Goal: Task Accomplishment & Management: Manage account settings

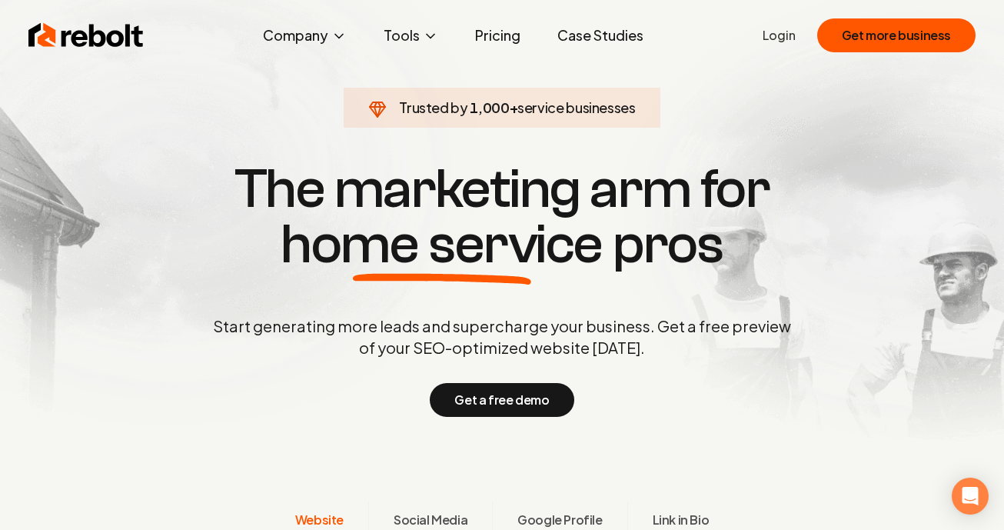
click at [780, 35] on link "Login" at bounding box center [779, 35] width 33 height 18
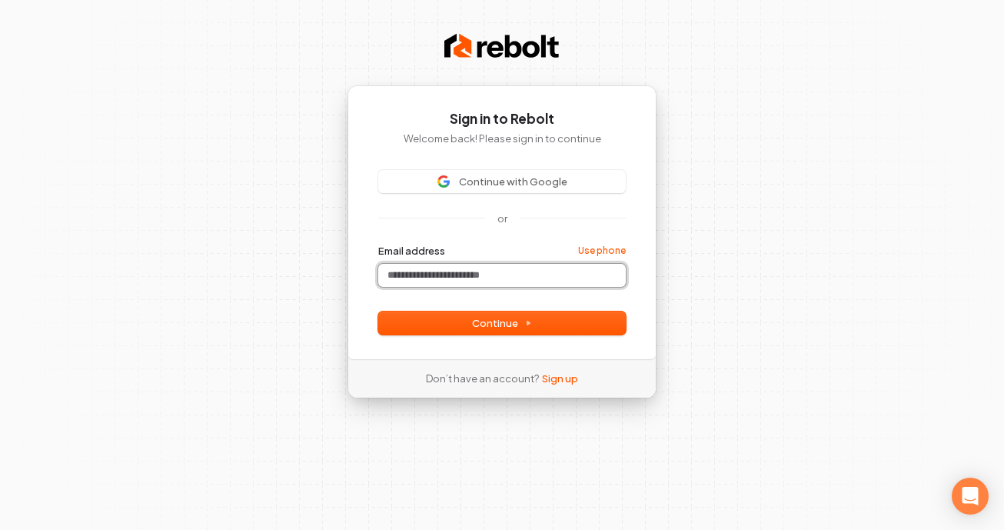
click at [464, 271] on input "Email address" at bounding box center [502, 275] width 248 height 23
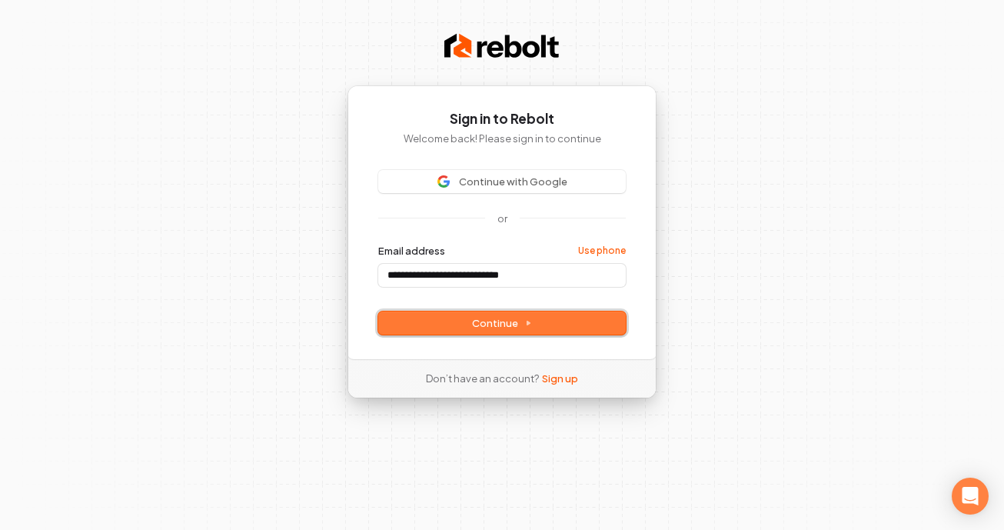
click at [477, 329] on span "Continue" at bounding box center [502, 323] width 60 height 14
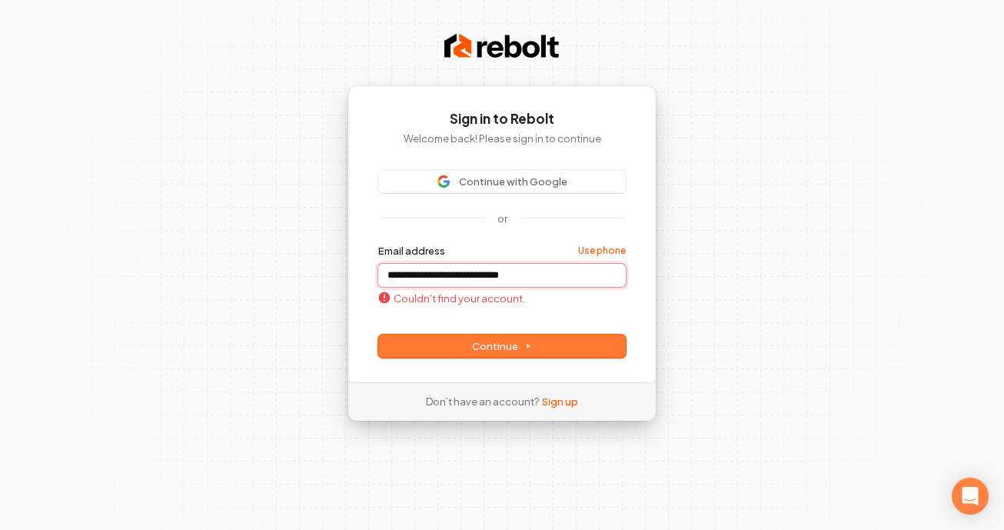
type input "**********"
click at [542, 277] on input "**********" at bounding box center [502, 275] width 248 height 23
click at [477, 344] on span "Continue" at bounding box center [502, 346] width 60 height 14
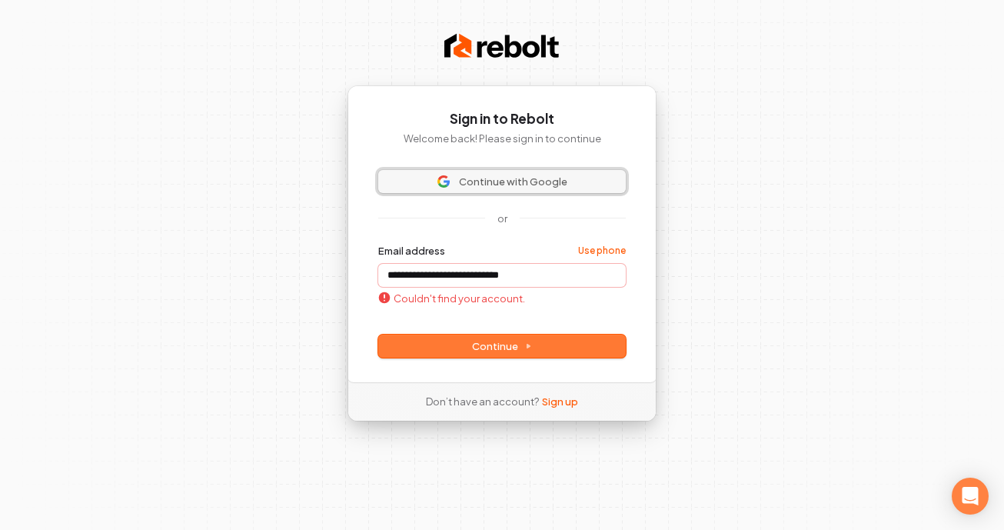
click at [556, 184] on span "Continue with Google" at bounding box center [513, 182] width 108 height 14
type input "**********"
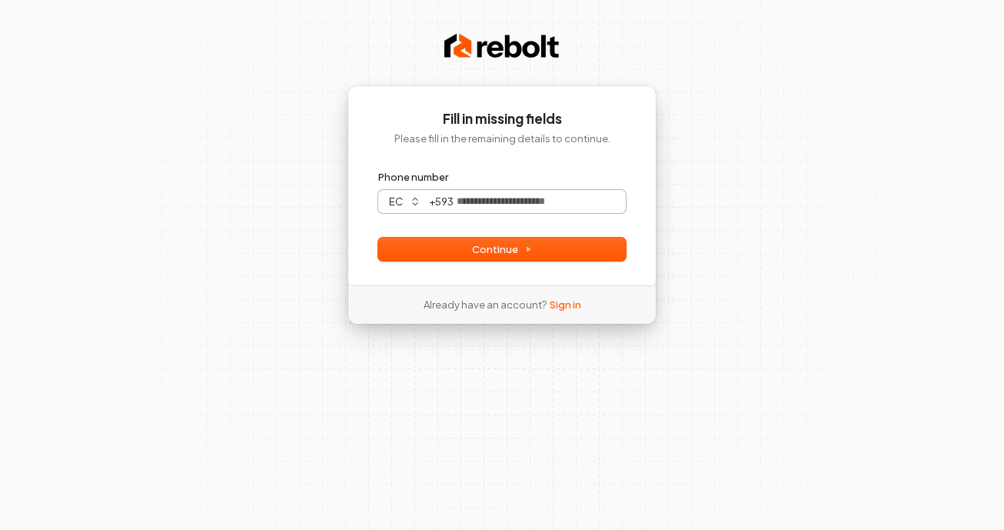
click at [444, 202] on div "+ 593" at bounding box center [526, 201] width 198 height 23
click at [408, 202] on button "ec" at bounding box center [402, 201] width 49 height 23
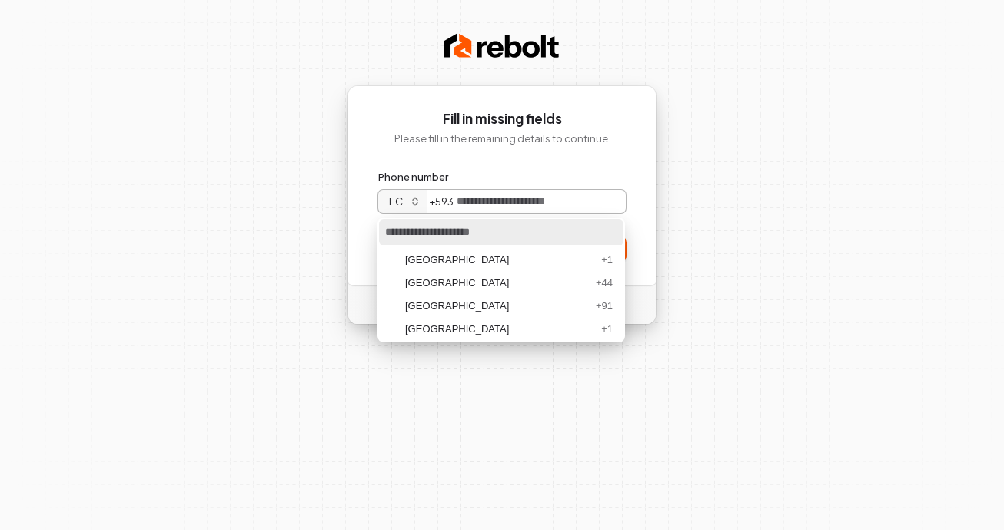
scroll to position [1452, 0]
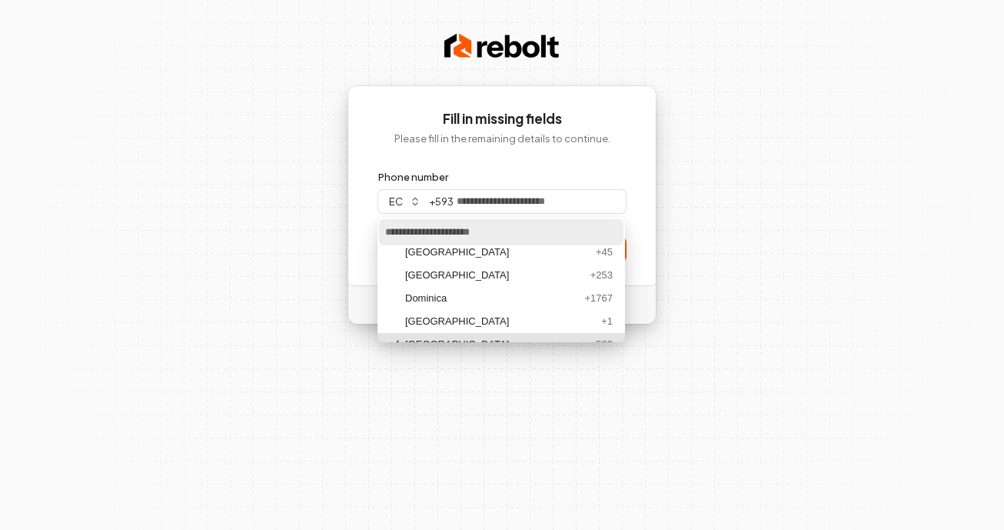
click at [424, 233] on input "Phone number" at bounding box center [501, 232] width 244 height 26
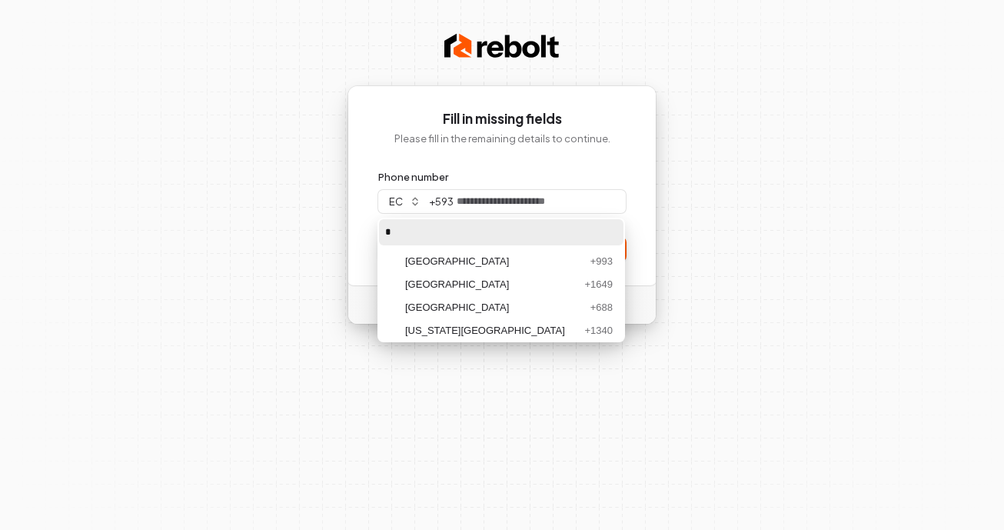
scroll to position [2, 0]
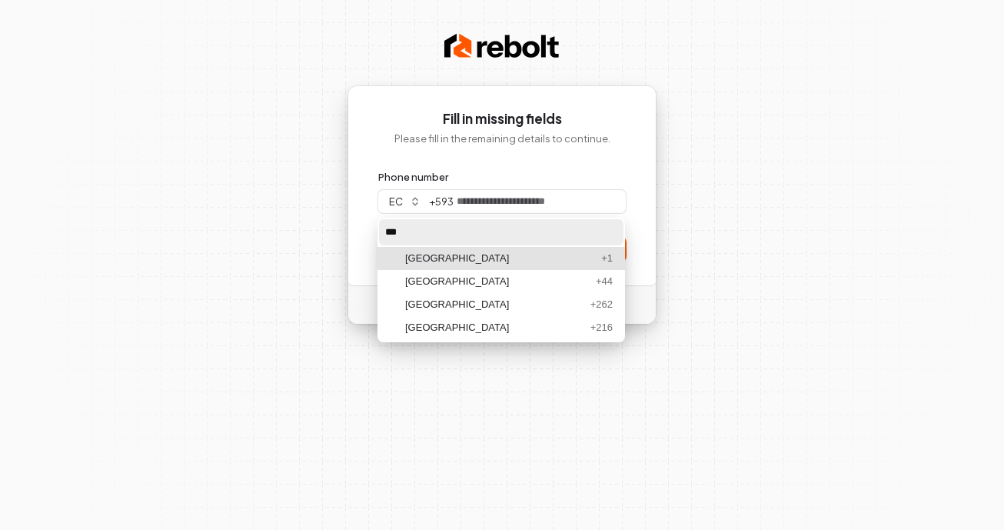
type input "***"
click at [452, 250] on div "[GEOGRAPHIC_DATA] + 1" at bounding box center [501, 258] width 248 height 23
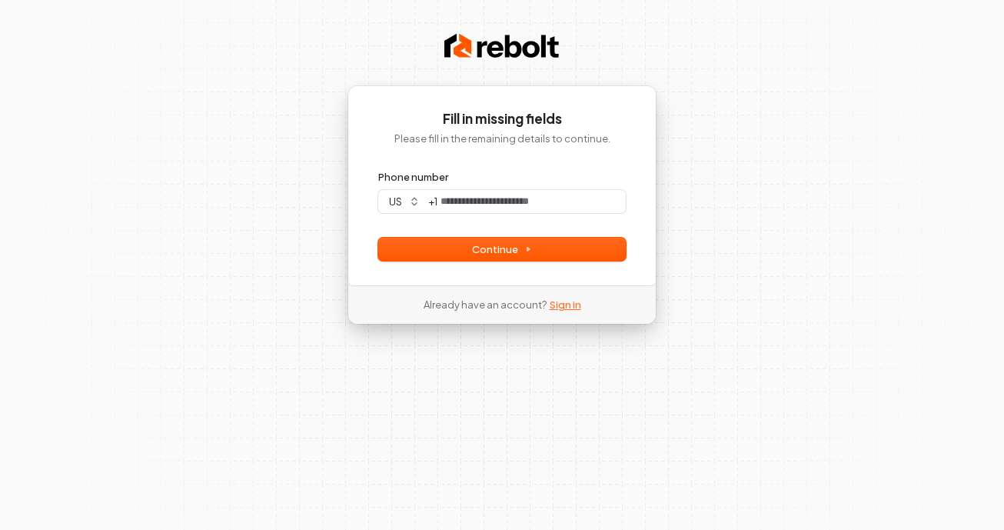
click at [556, 304] on link "Sign in" at bounding box center [566, 305] width 32 height 14
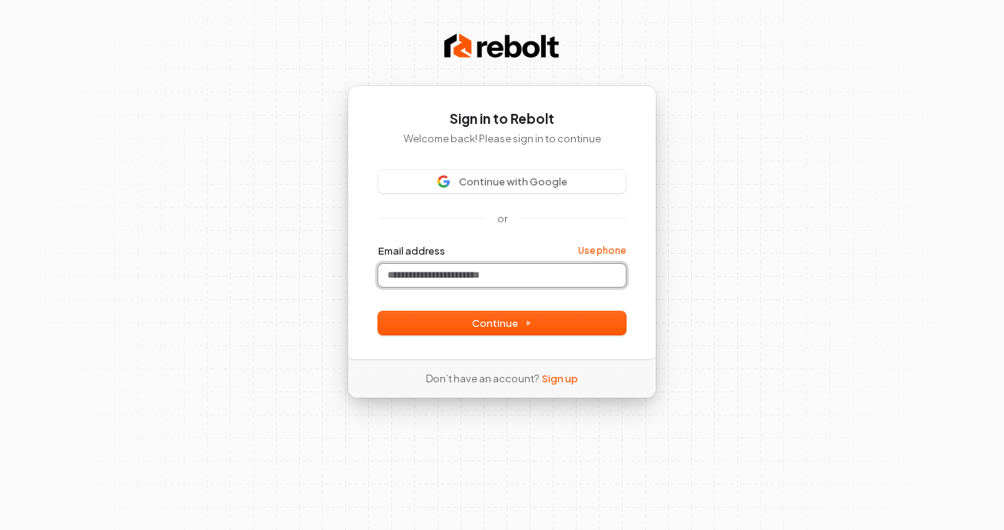
click at [469, 271] on input "Email address" at bounding box center [502, 275] width 248 height 23
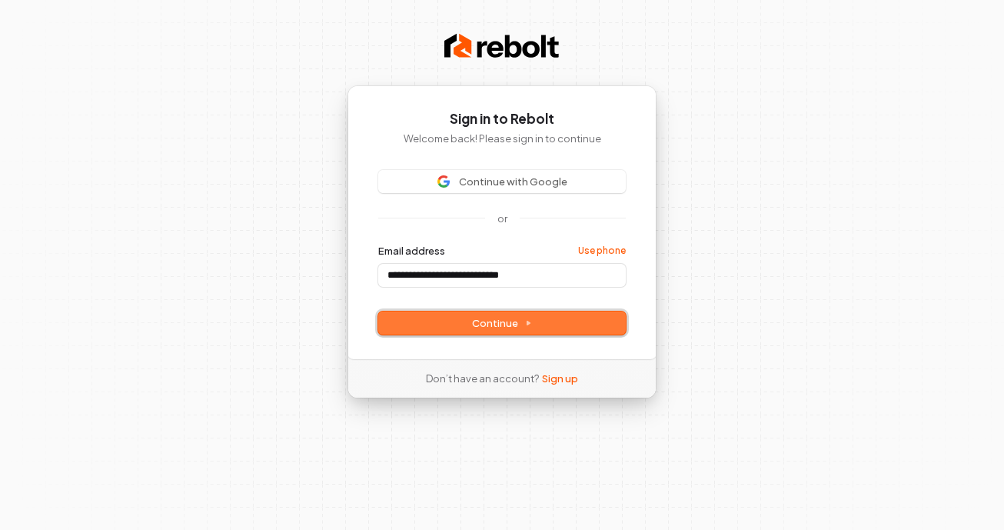
click at [462, 333] on button "Continue" at bounding box center [502, 322] width 248 height 23
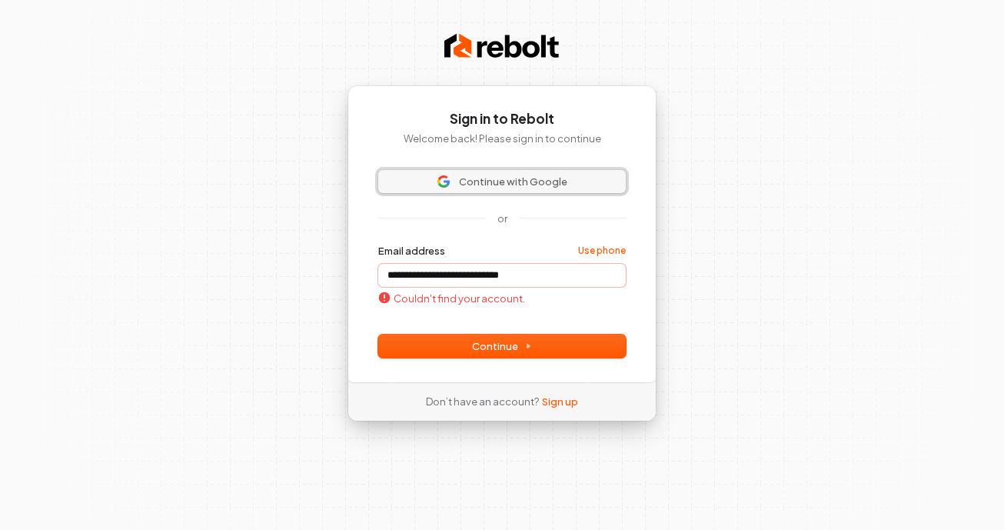
click at [537, 173] on button "Continue with Google" at bounding box center [502, 181] width 248 height 23
type input "**********"
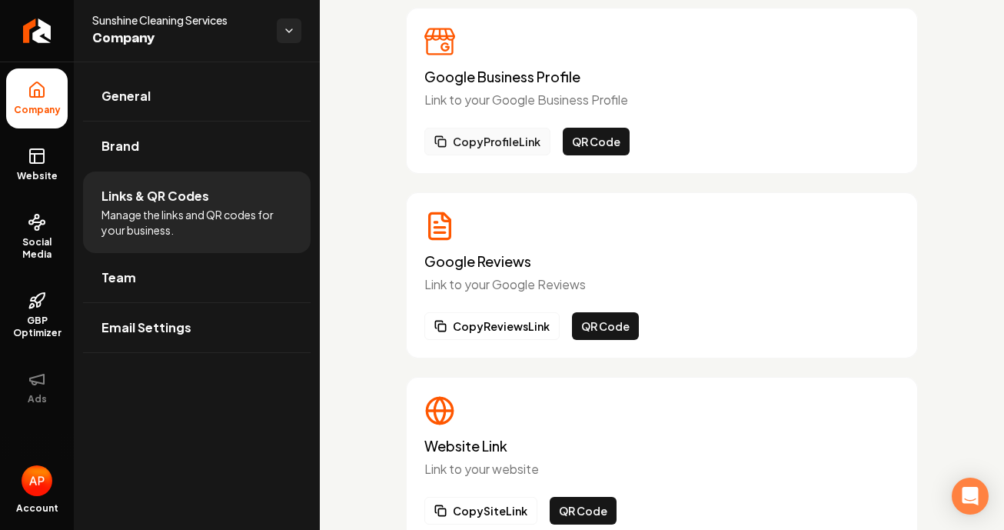
scroll to position [95, 0]
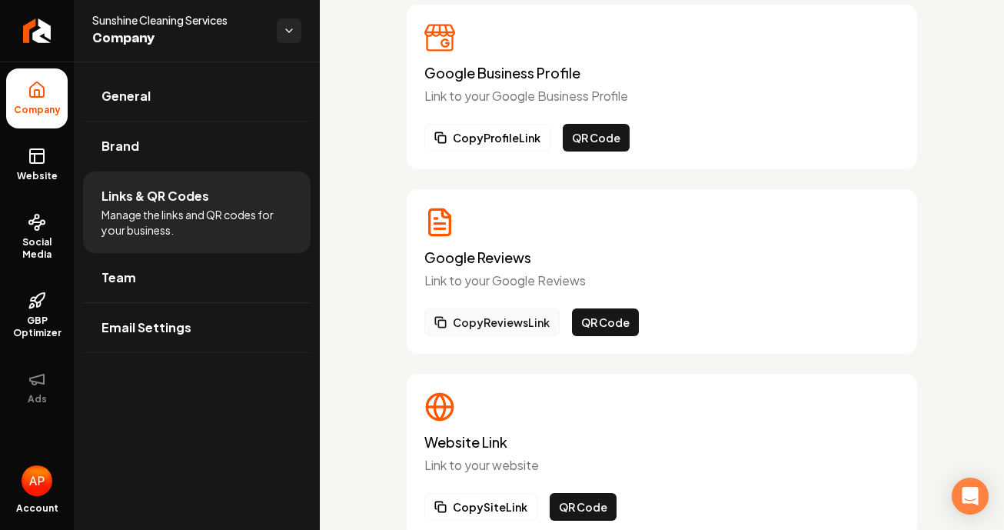
click at [493, 324] on button "Copy Reviews Link" at bounding box center [491, 322] width 135 height 28
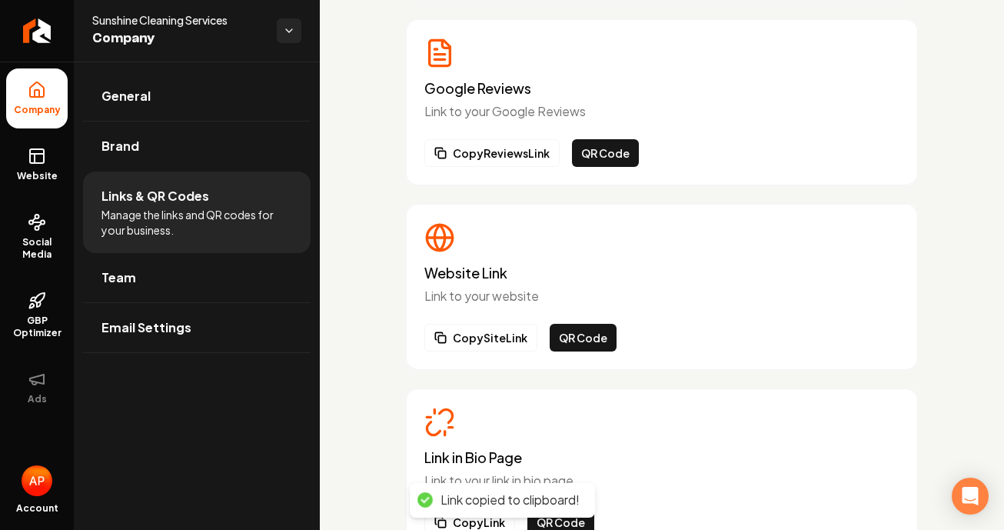
scroll to position [325, 0]
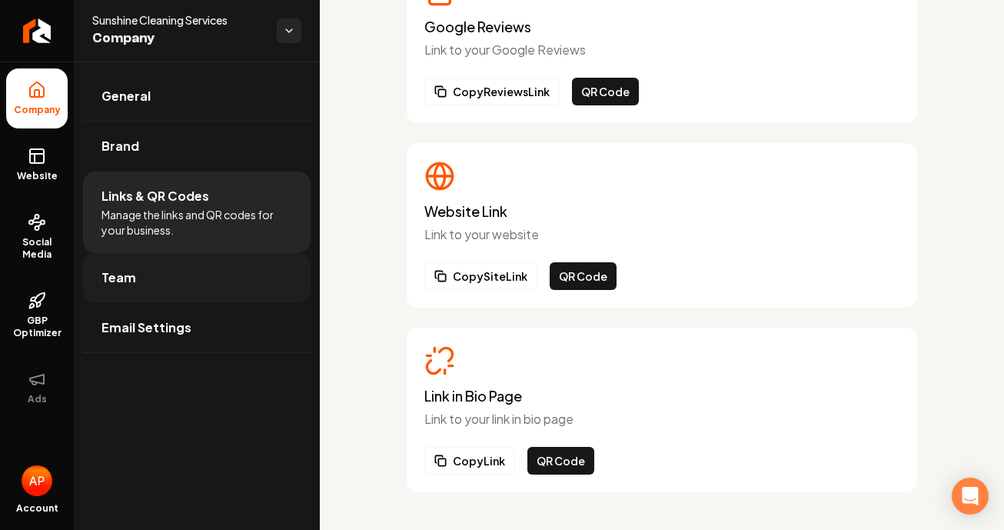
click at [120, 288] on link "Team" at bounding box center [197, 277] width 228 height 49
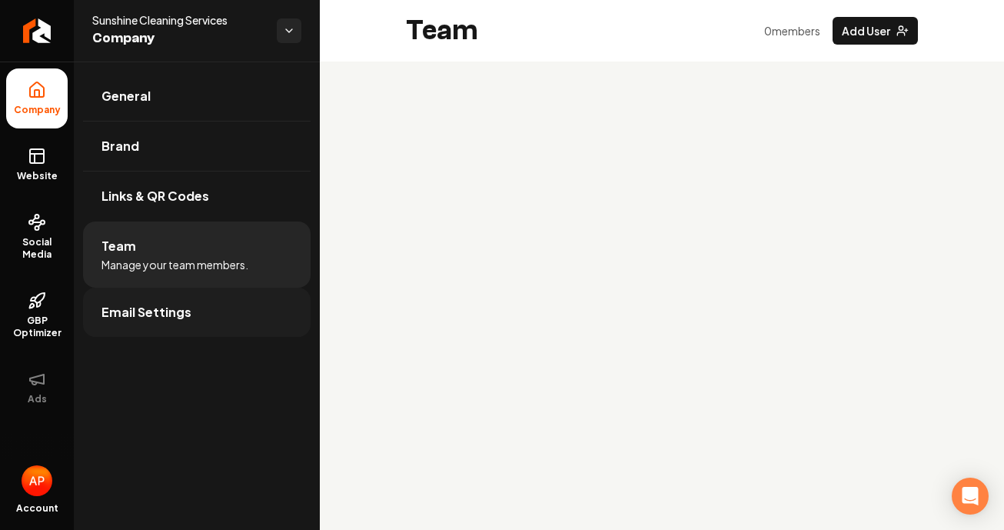
click at [162, 316] on span "Email Settings" at bounding box center [146, 312] width 90 height 18
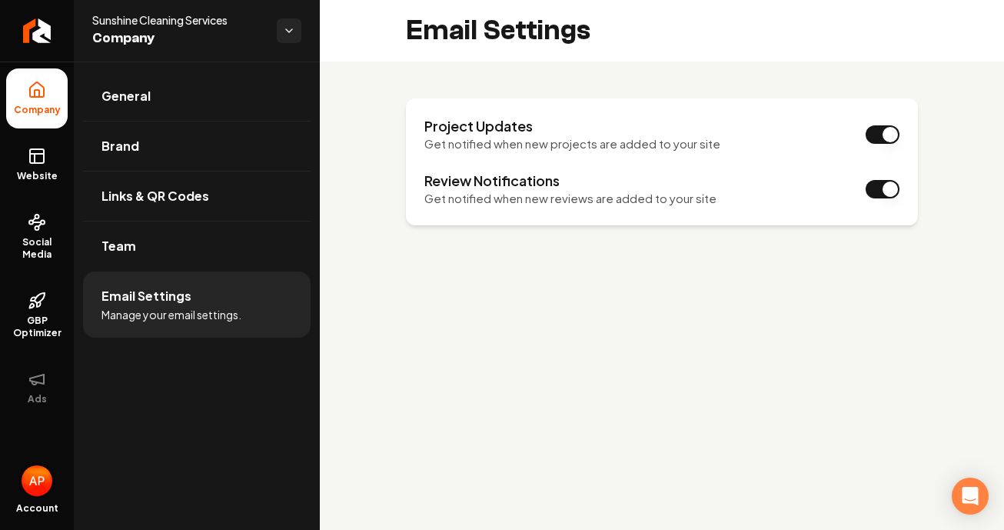
click at [48, 465] on span "Open user button" at bounding box center [37, 480] width 31 height 31
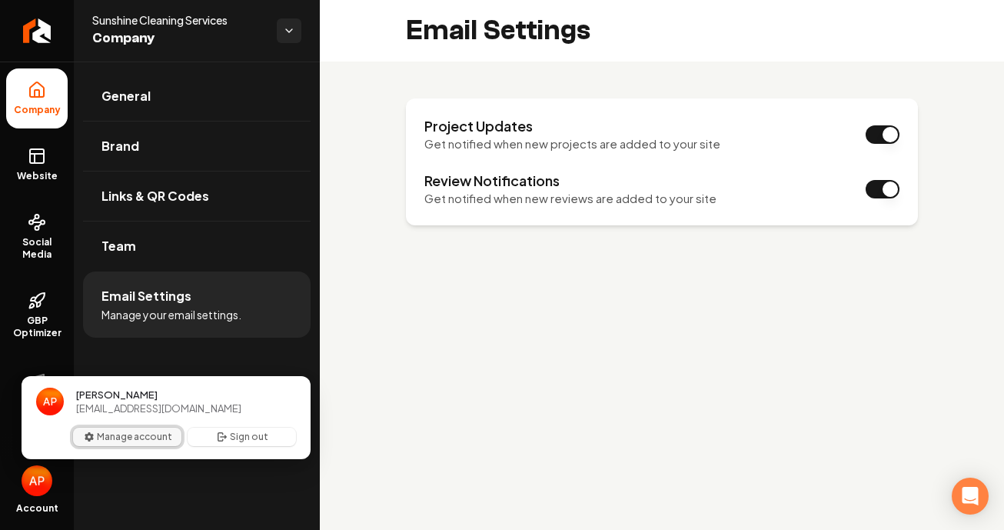
click at [105, 439] on button "Manage account" at bounding box center [127, 436] width 108 height 18
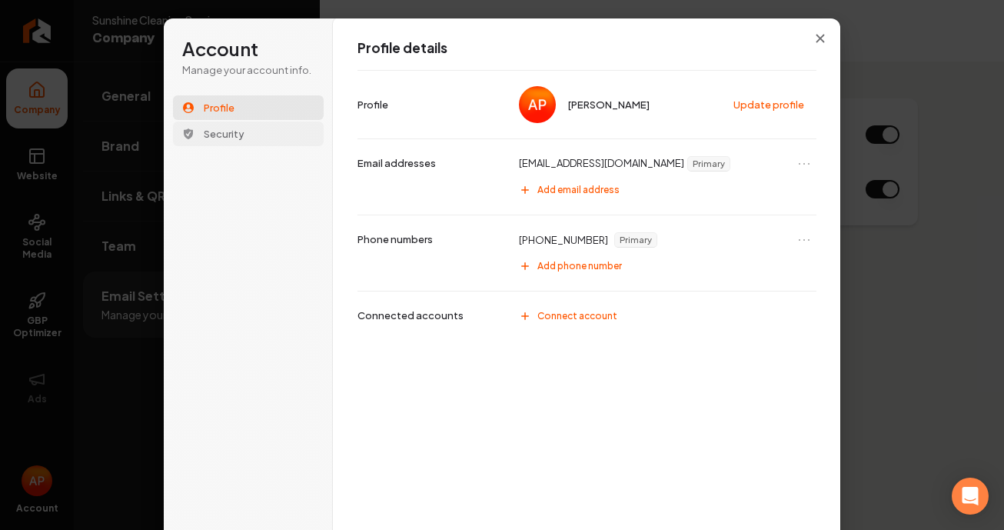
click at [218, 143] on button "Security" at bounding box center [248, 133] width 151 height 25
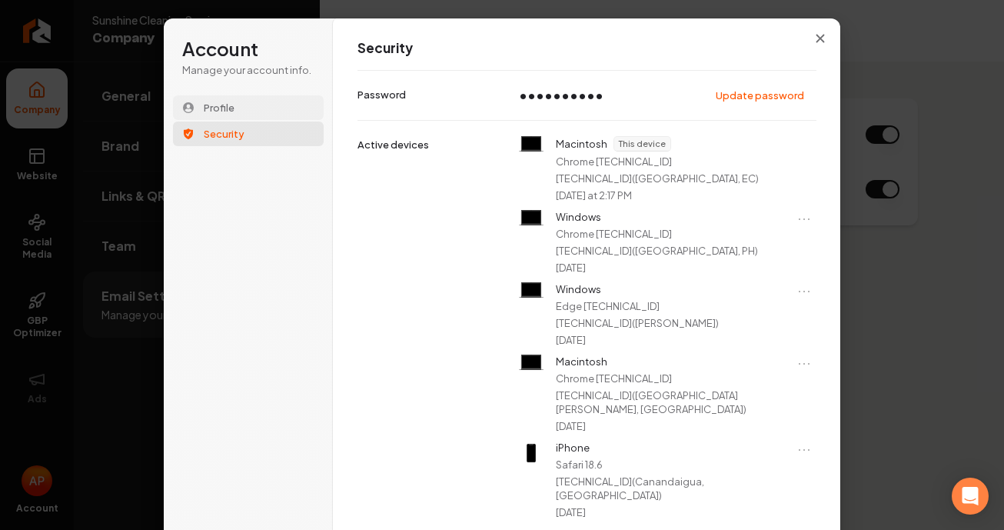
click at [224, 108] on span "Profile" at bounding box center [219, 108] width 31 height 14
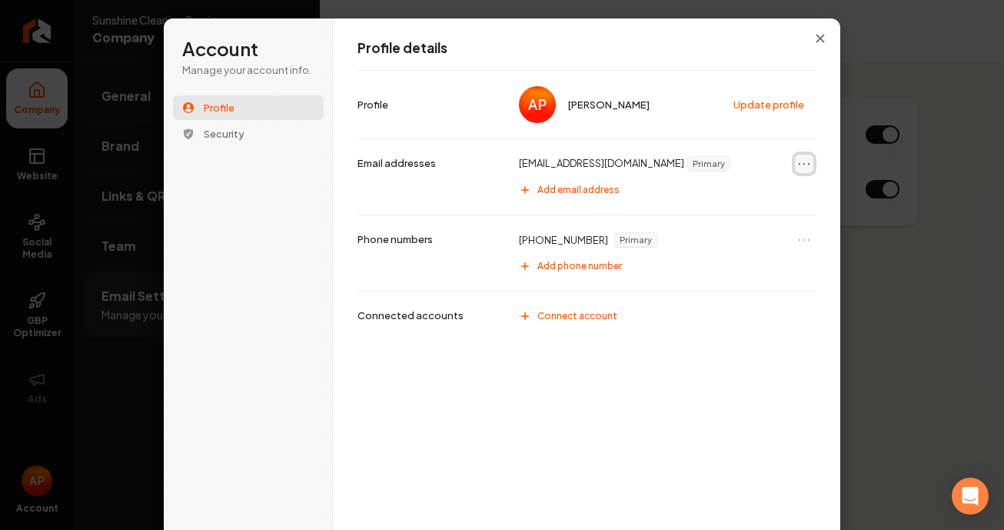
click at [812, 161] on button "Open menu" at bounding box center [804, 164] width 18 height 18
click at [589, 235] on p "[PHONE_NUMBER]" at bounding box center [563, 240] width 89 height 14
click at [814, 42] on button "Close modal" at bounding box center [820, 39] width 28 height 28
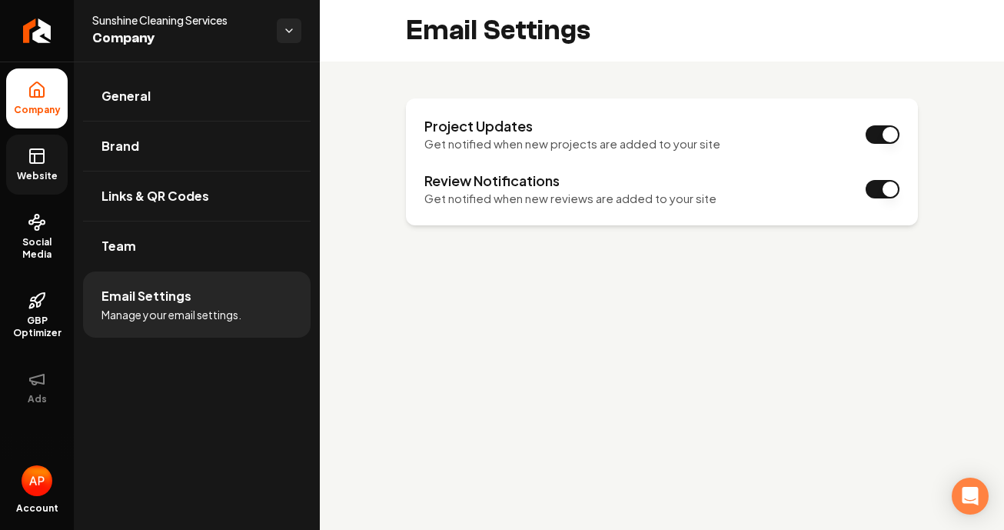
click at [45, 168] on link "Website" at bounding box center [37, 165] width 62 height 60
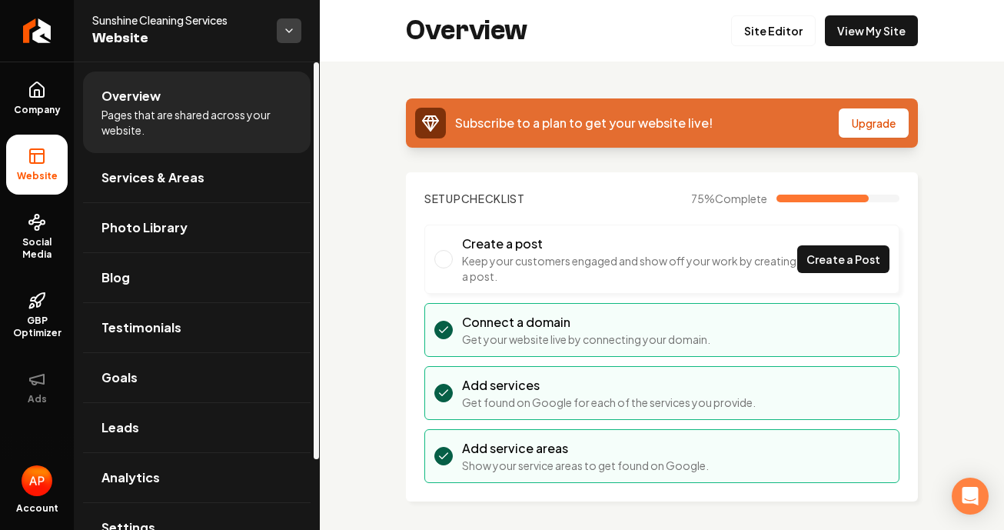
click at [284, 37] on html "Company Website Social Media GBP Optimizer Ads Account Sunshine Cleaning Servic…" at bounding box center [502, 265] width 1004 height 530
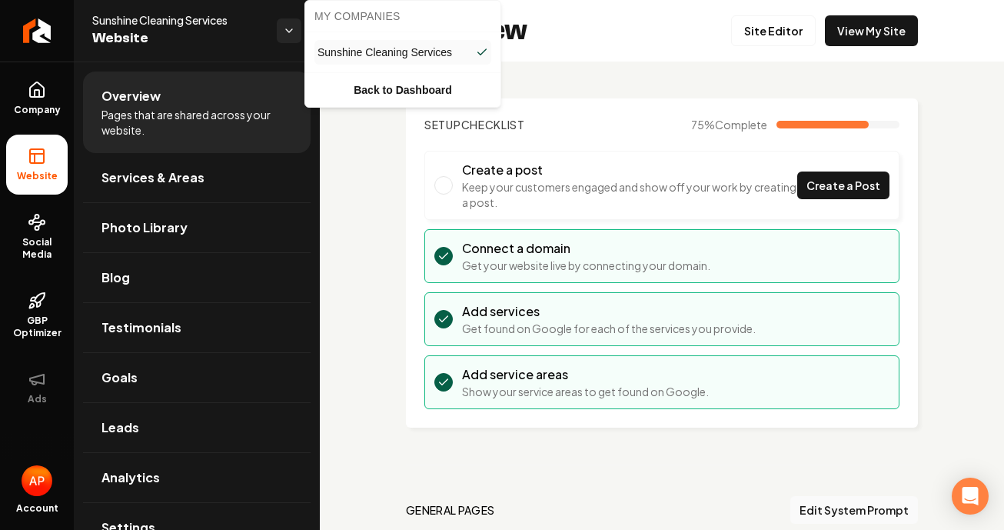
click at [372, 444] on html "Company Website Social Media GBP Optimizer Ads Account Sunshine Cleaning Servic…" at bounding box center [502, 265] width 1004 height 530
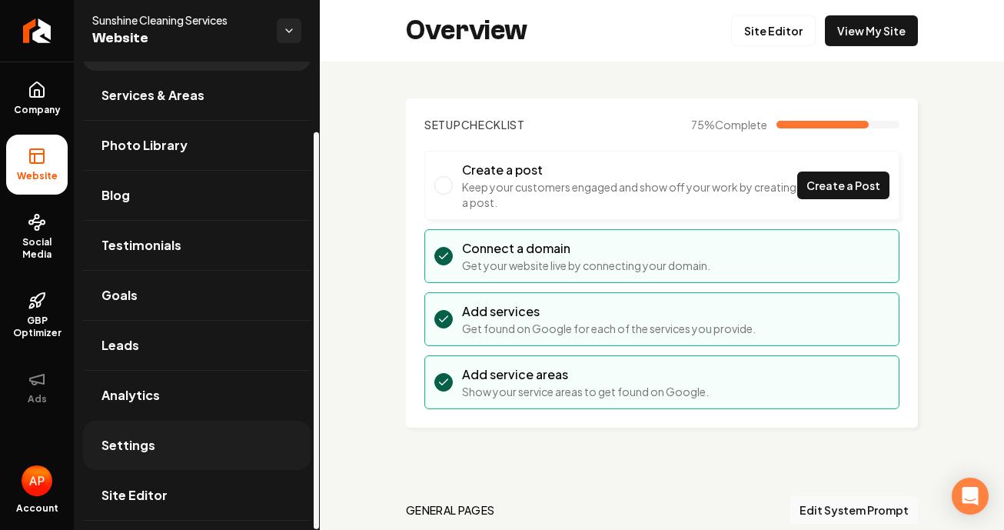
click at [138, 443] on span "Settings" at bounding box center [128, 445] width 54 height 18
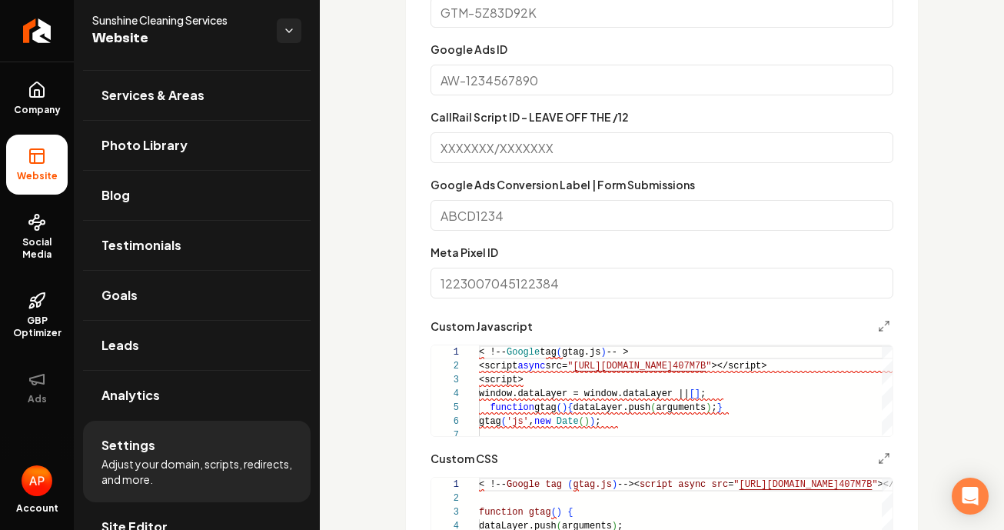
scroll to position [411, 0]
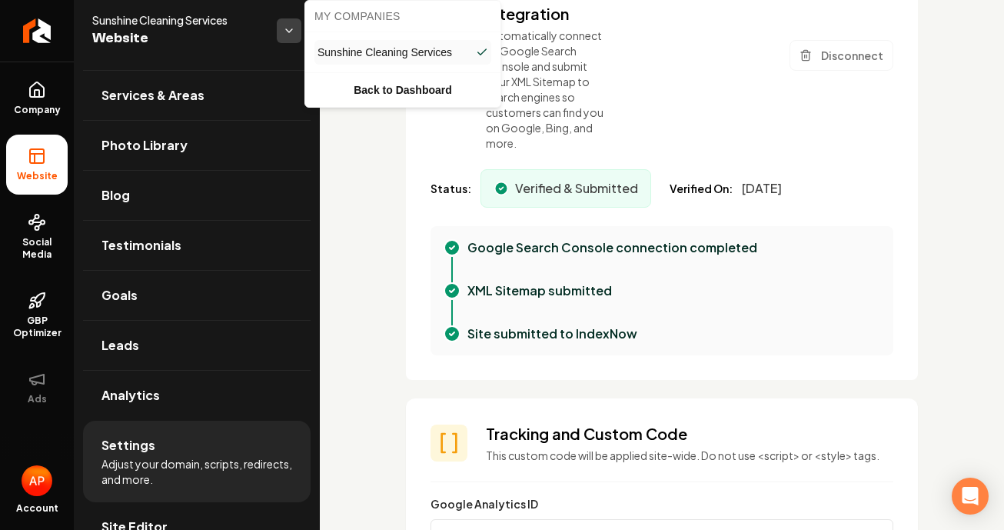
click at [295, 29] on html "Company Website Social Media GBP Optimizer Ads Account Sunshine Cleaning Servic…" at bounding box center [502, 265] width 1004 height 530
click at [376, 94] on link "Back to Dashboard" at bounding box center [402, 90] width 189 height 28
